Goal: Information Seeking & Learning: Learn about a topic

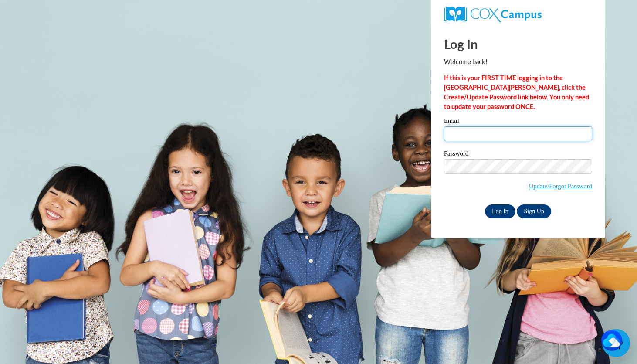
type input "Klanham0037@kctcs.edu"
click at [504, 215] on input "Log In" at bounding box center [500, 211] width 30 height 14
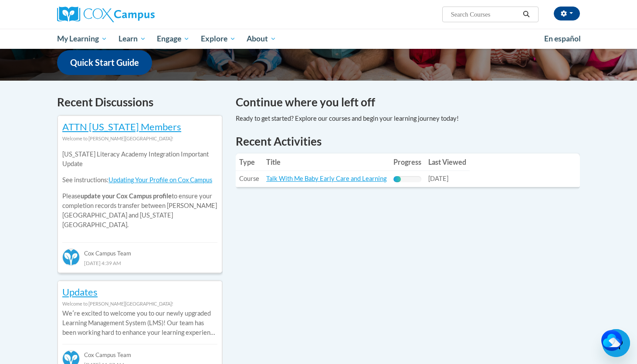
scroll to position [227, 0]
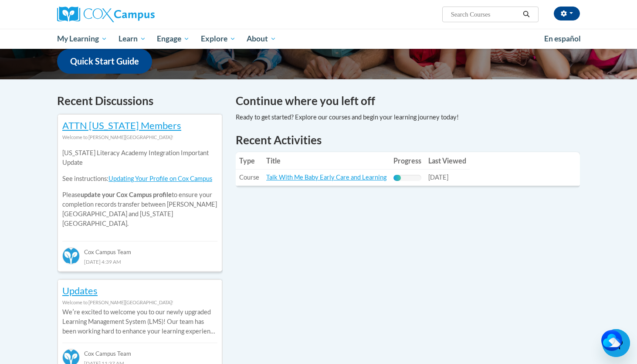
click at [504, 162] on table "Type Title Progress Last Viewed Type: Course Title: Talk With Me Baby Early Car…" at bounding box center [408, 169] width 344 height 34
click at [373, 178] on link "Talk With Me Baby Early Care and Learning" at bounding box center [326, 176] width 120 height 7
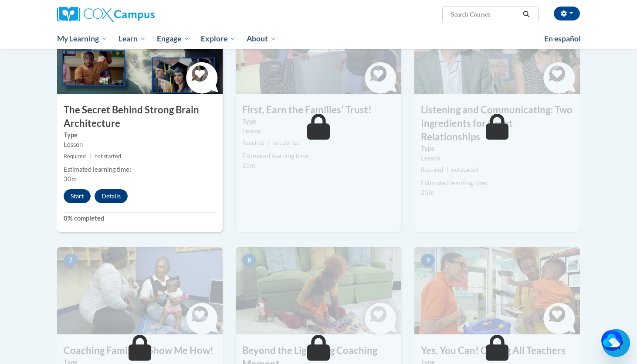
scroll to position [470, 0]
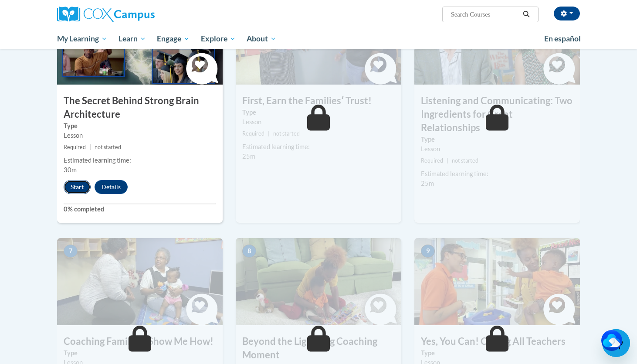
click at [71, 190] on button "Start" at bounding box center [77, 187] width 27 height 14
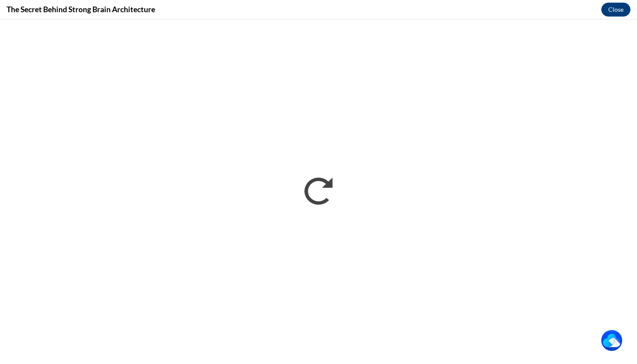
scroll to position [0, 0]
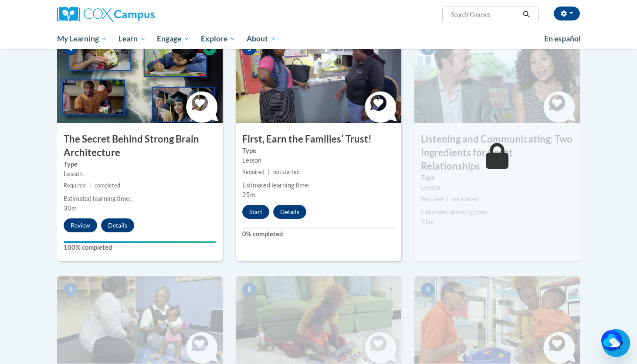
scroll to position [436, 0]
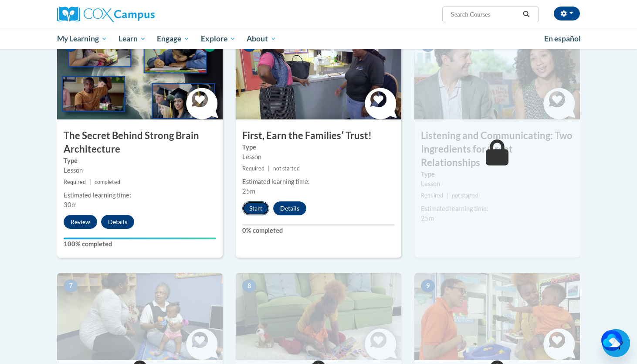
click at [259, 206] on button "Start" at bounding box center [255, 208] width 27 height 14
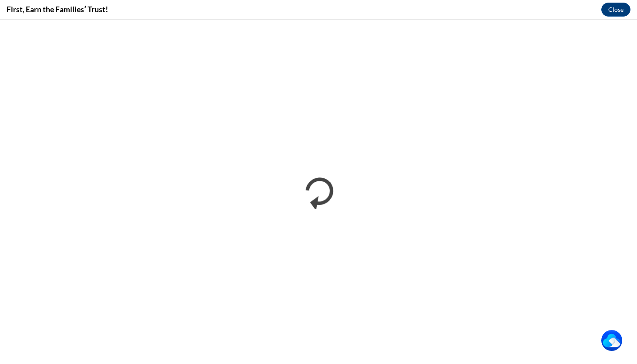
scroll to position [0, 0]
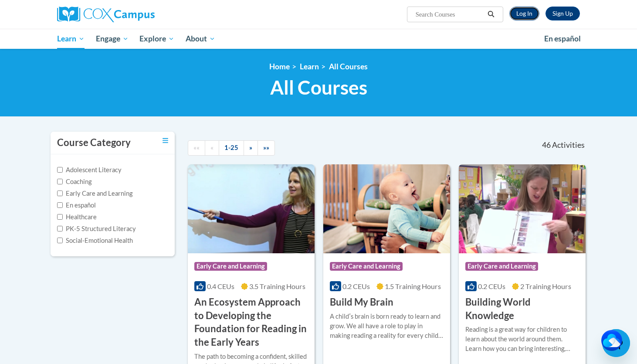
click at [528, 14] on link "Log In" at bounding box center [524, 14] width 30 height 14
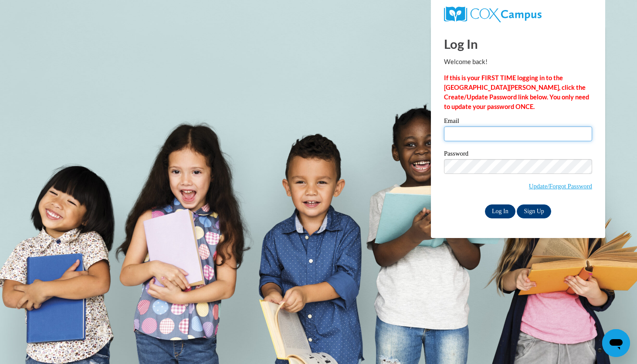
type input "[EMAIL_ADDRESS][DOMAIN_NAME]"
click at [505, 215] on input "Log In" at bounding box center [500, 211] width 30 height 14
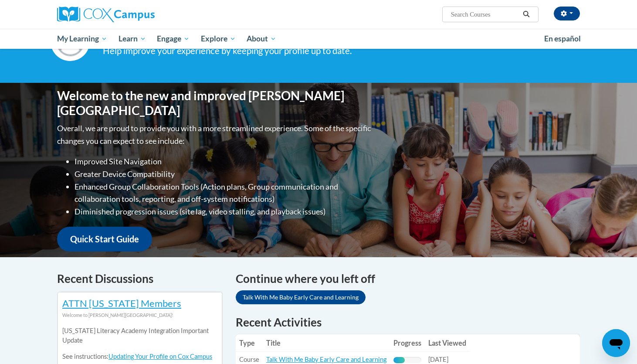
scroll to position [74, 0]
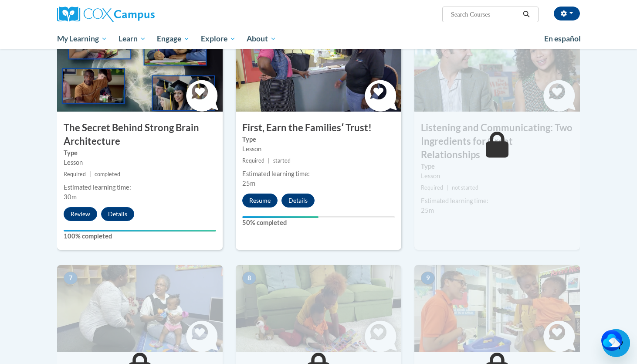
scroll to position [453, 0]
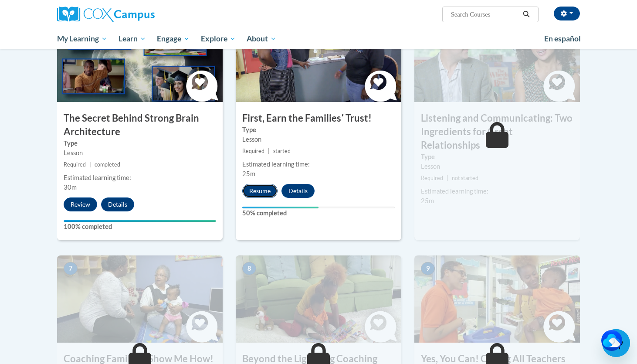
click at [266, 187] on button "Resume" at bounding box center [259, 191] width 35 height 14
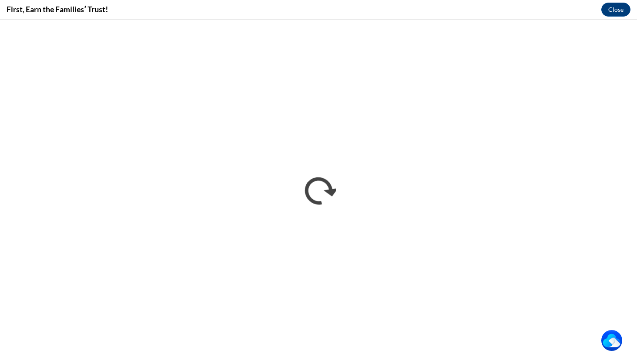
scroll to position [0, 0]
